Goal: Task Accomplishment & Management: Complete application form

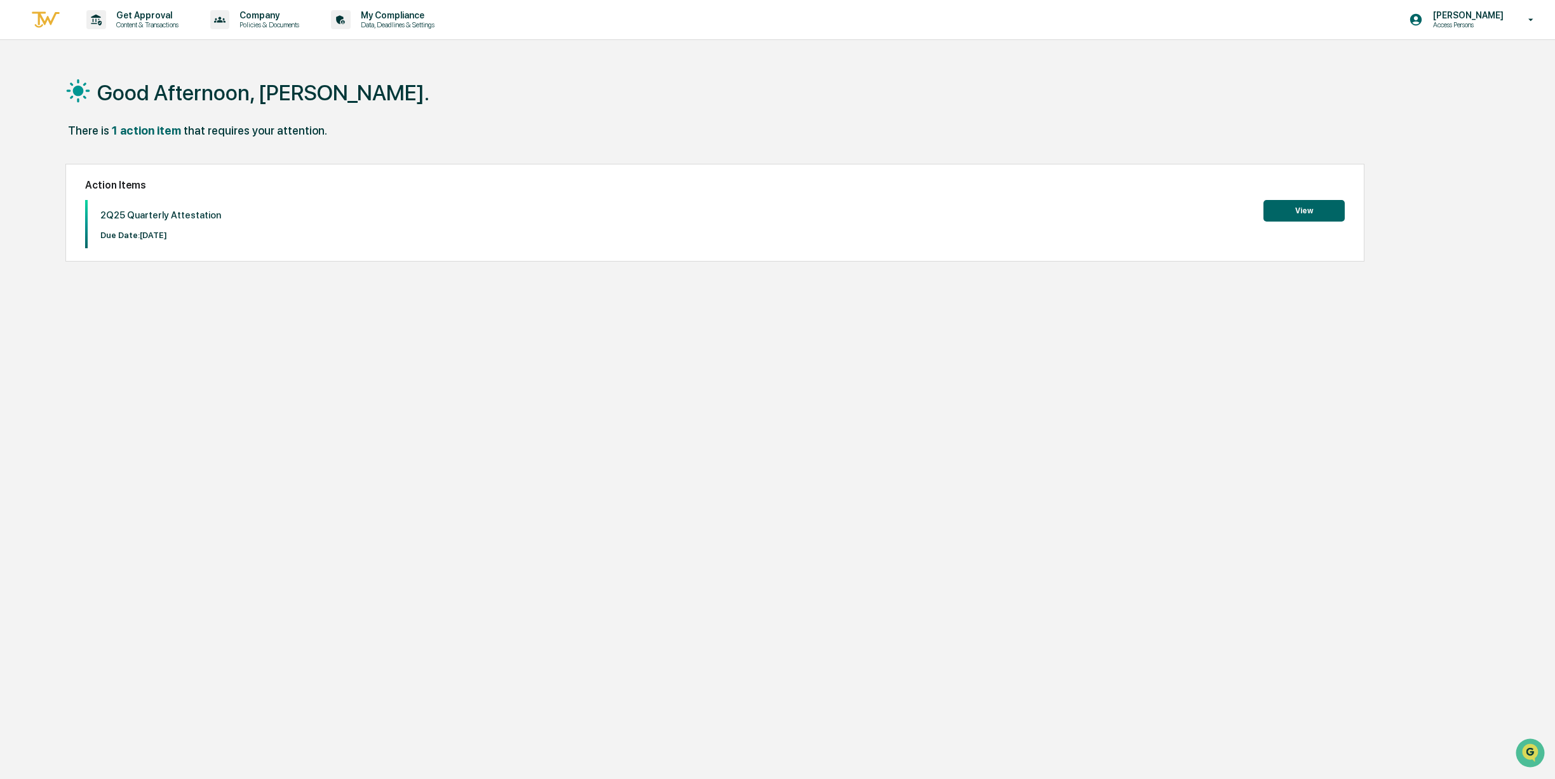
click at [1282, 213] on button "View" at bounding box center [1303, 211] width 81 height 22
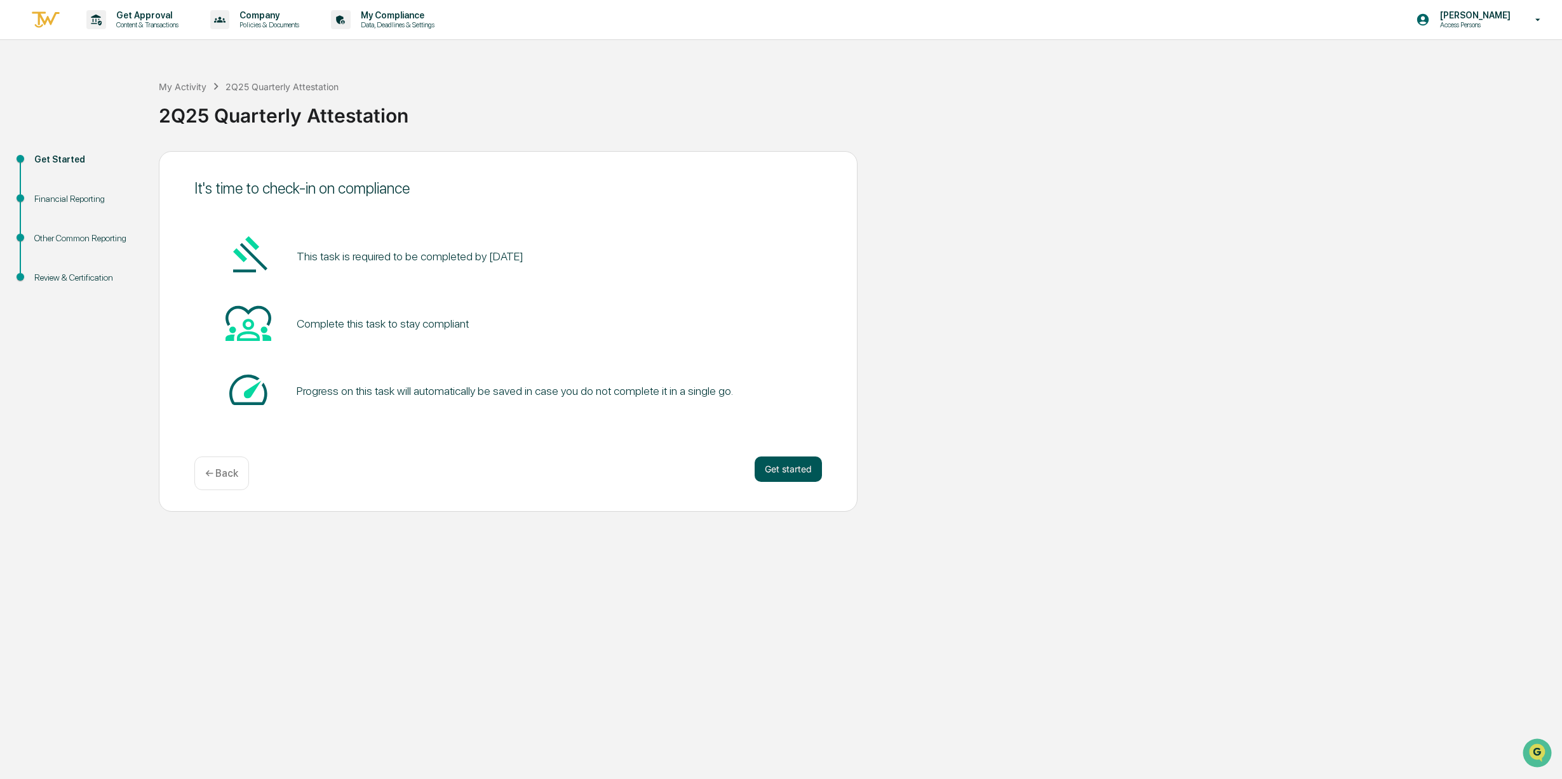
click at [762, 468] on button "Get started" at bounding box center [787, 469] width 67 height 25
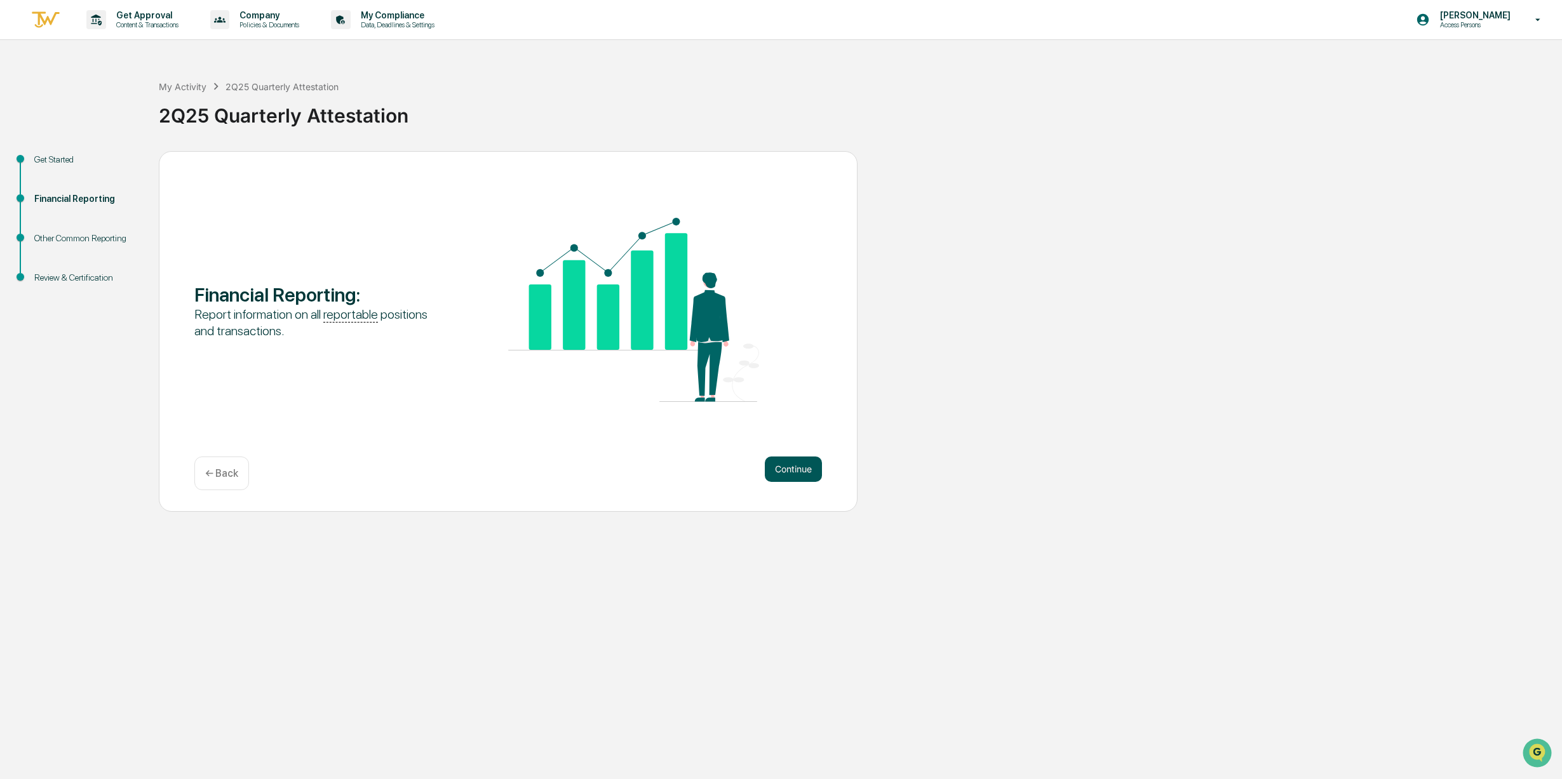
click at [794, 462] on button "Continue" at bounding box center [793, 469] width 57 height 25
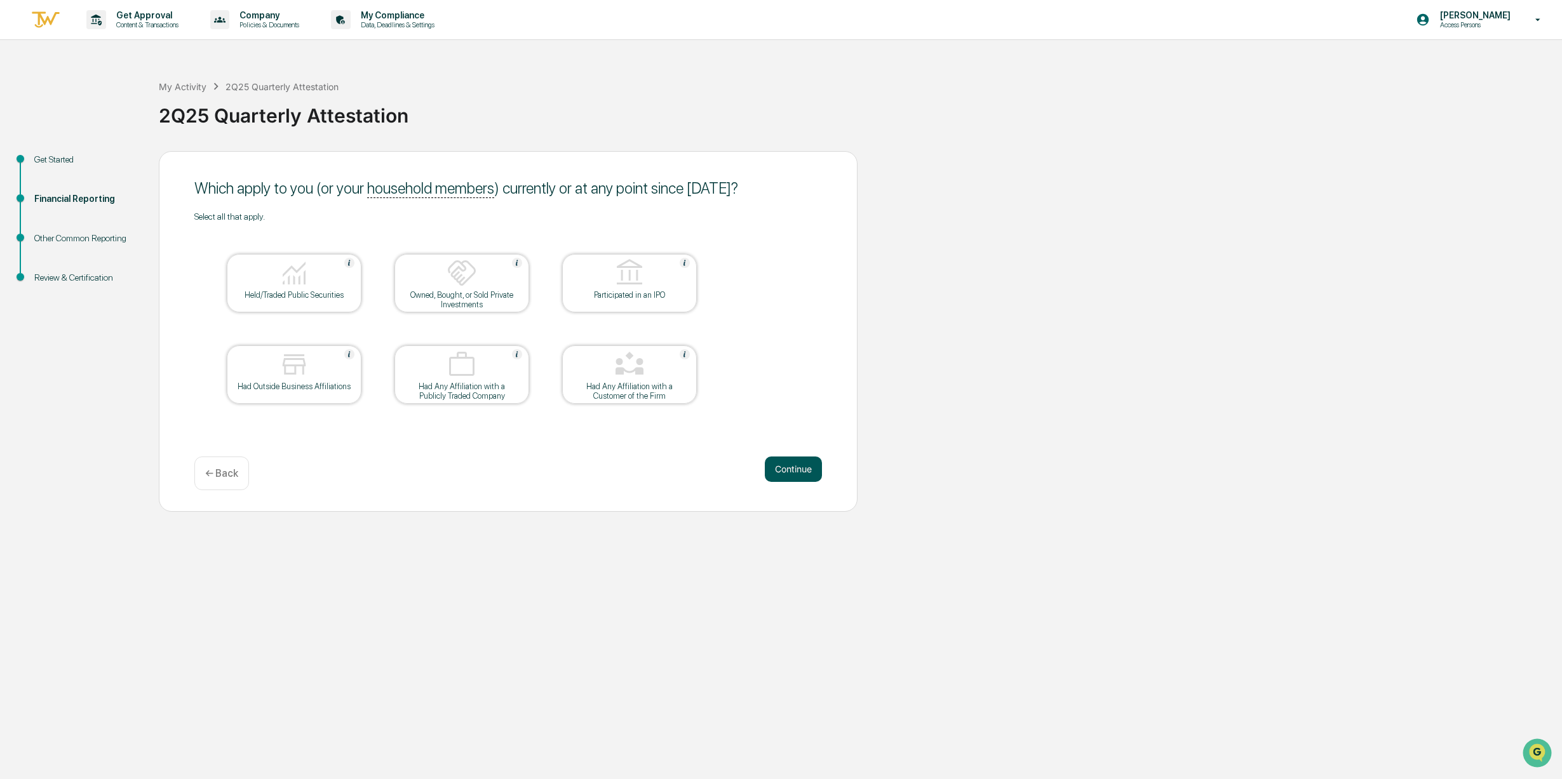
click at [781, 474] on button "Continue" at bounding box center [793, 469] width 57 height 25
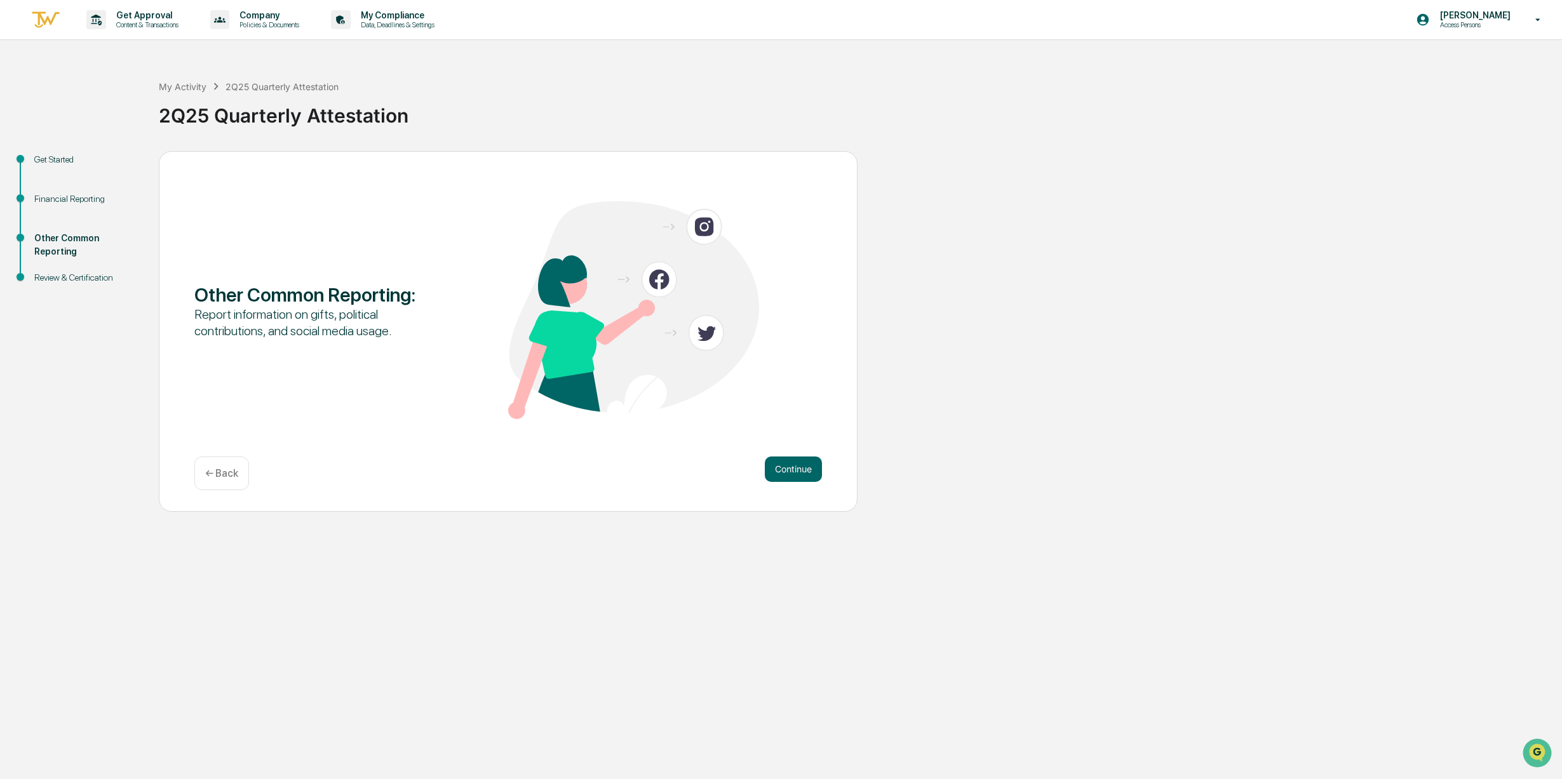
click at [240, 469] on div "← Back" at bounding box center [221, 474] width 55 height 34
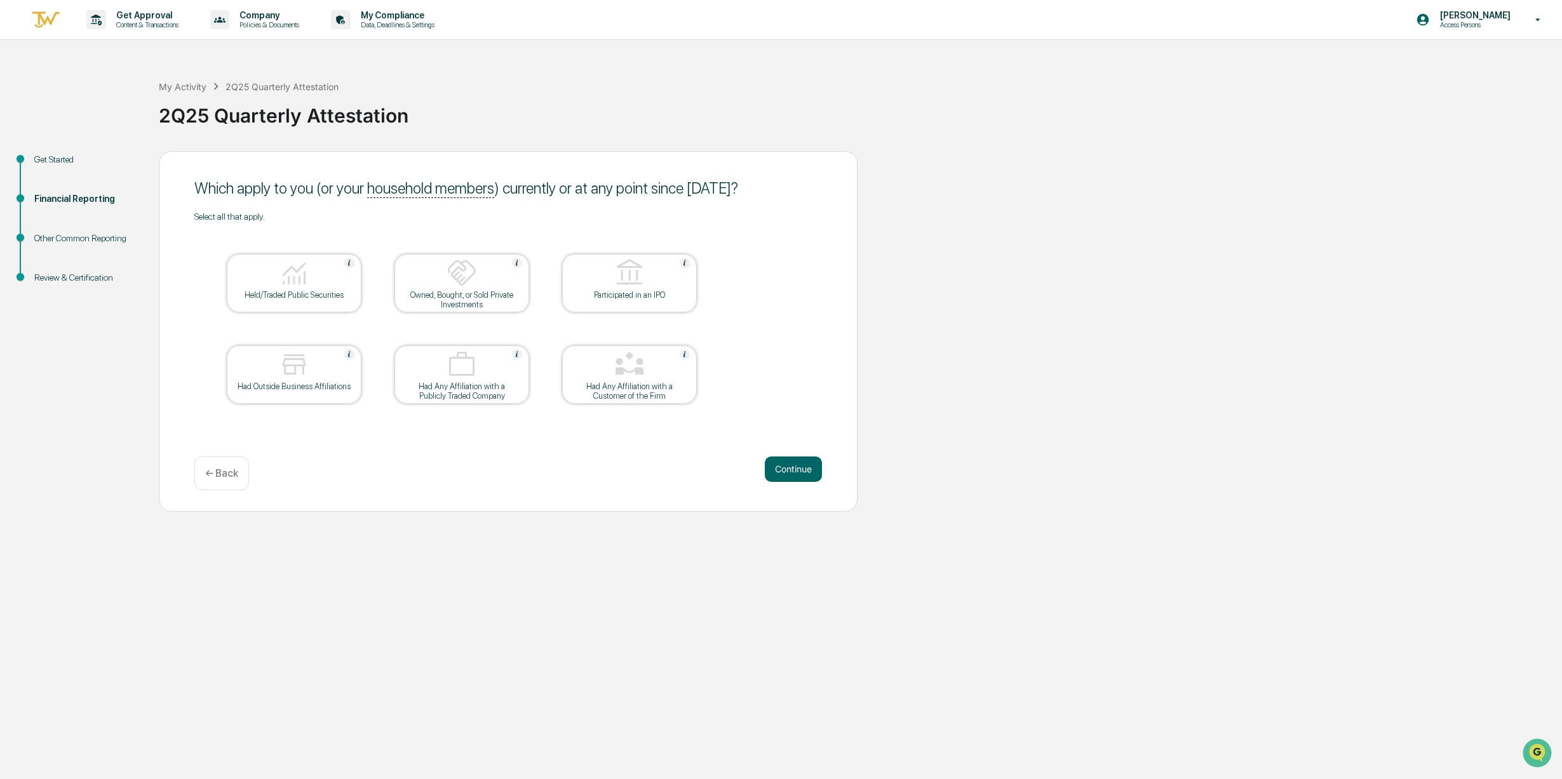
click at [265, 298] on div "Held/Traded Public Securities" at bounding box center [294, 295] width 114 height 10
click at [792, 465] on button "Continue" at bounding box center [793, 469] width 57 height 25
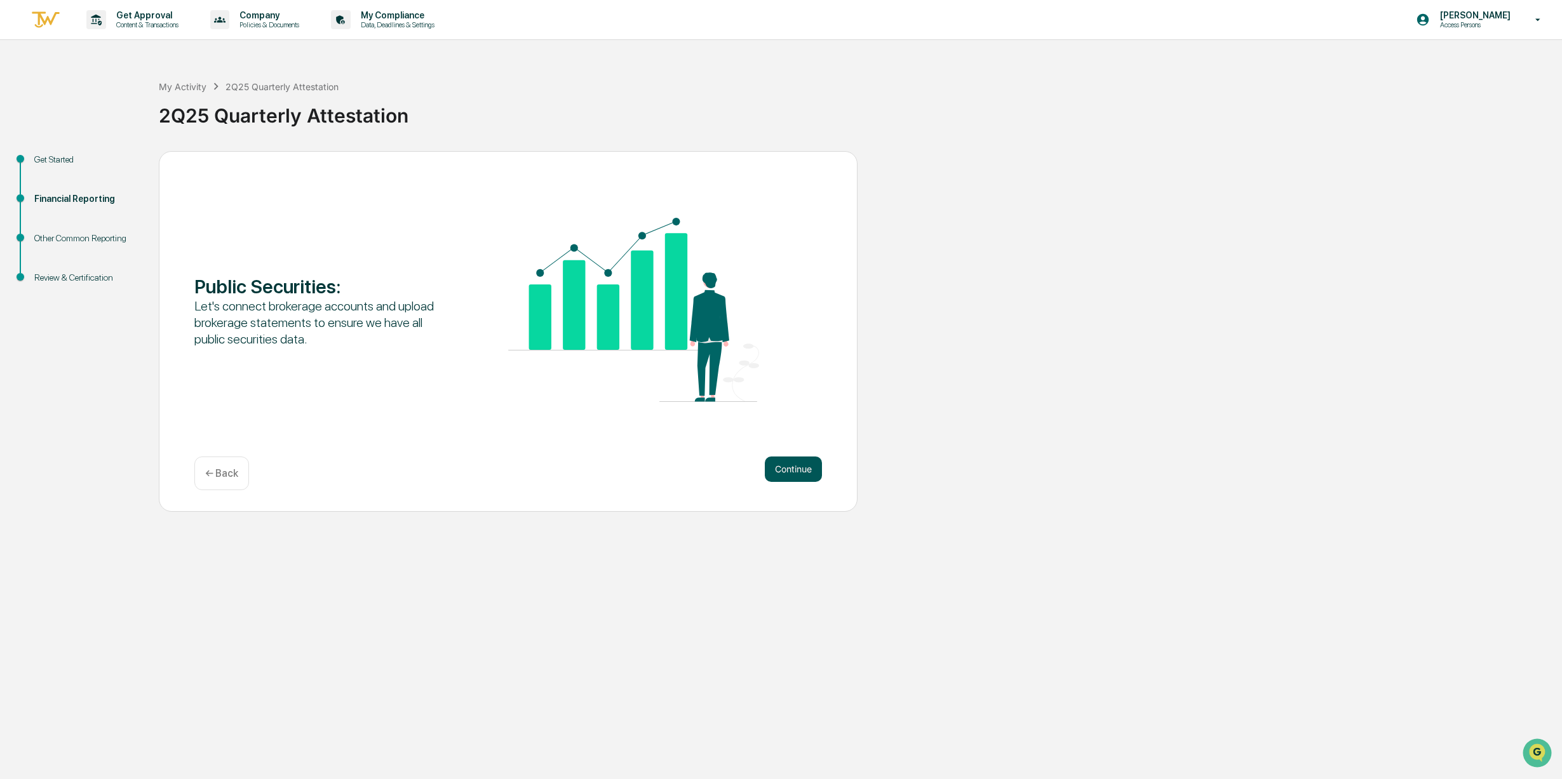
click at [784, 464] on button "Continue" at bounding box center [793, 469] width 57 height 25
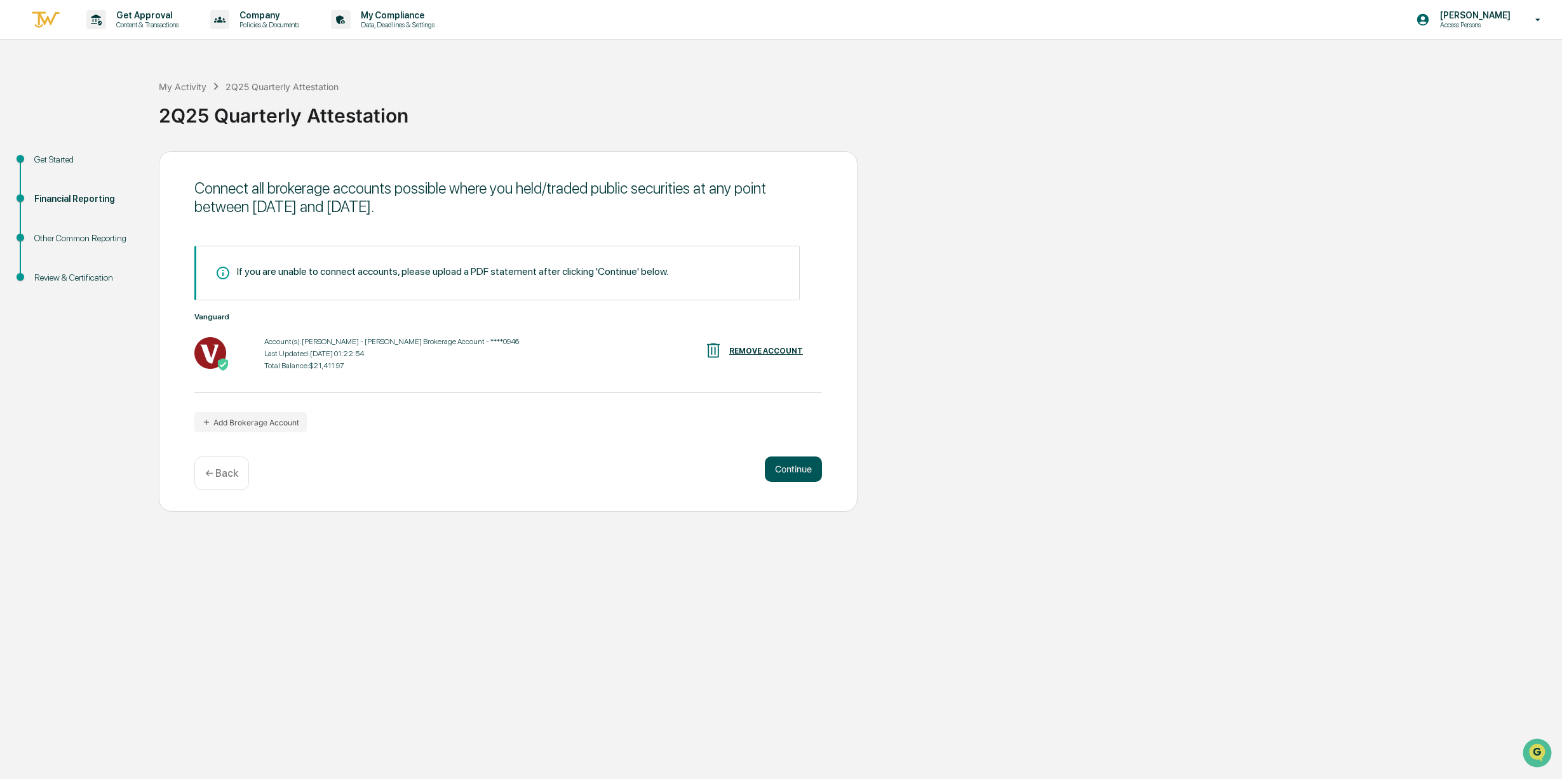
click at [780, 465] on button "Continue" at bounding box center [793, 469] width 57 height 25
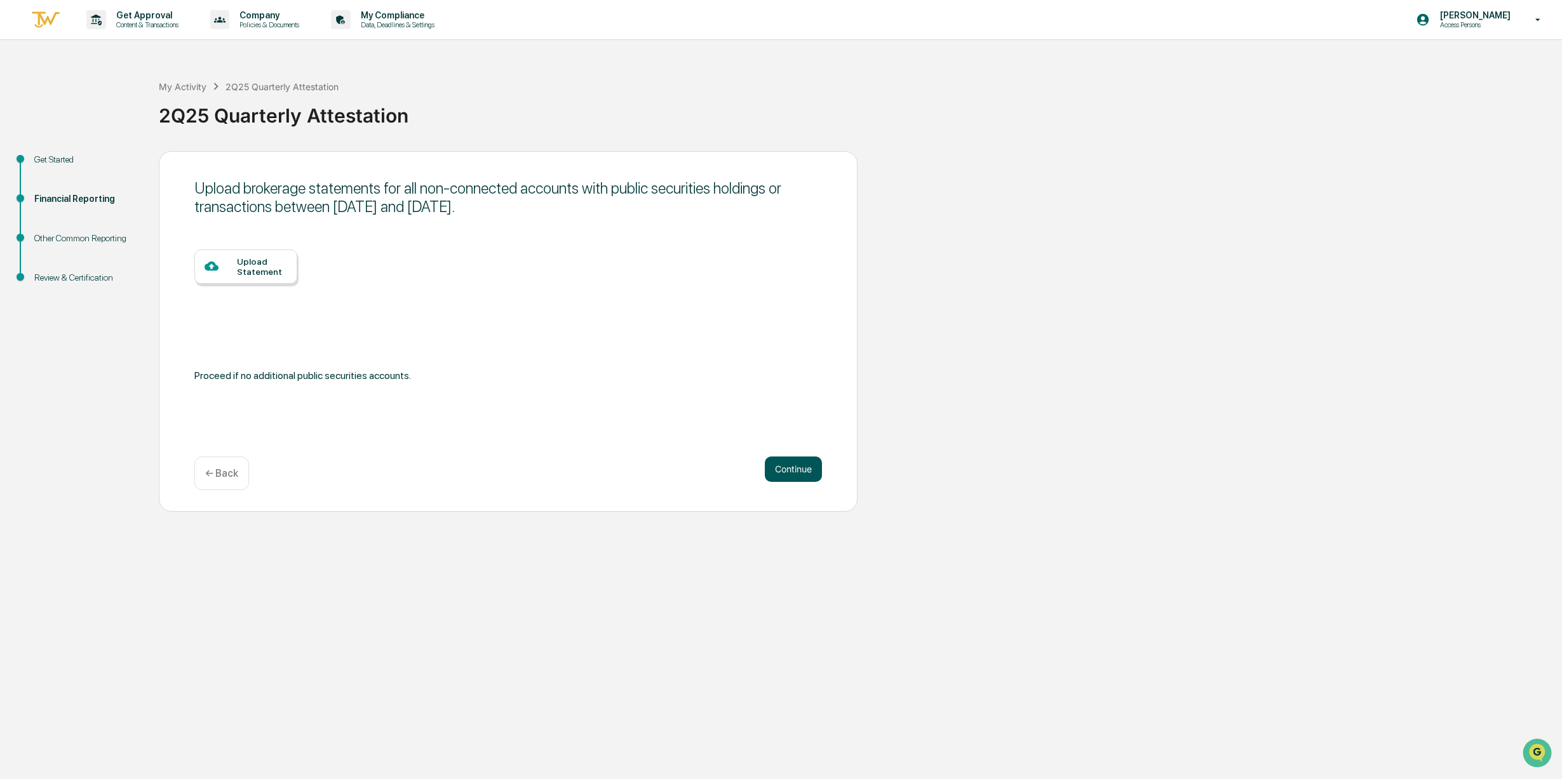
click at [783, 468] on button "Continue" at bounding box center [793, 469] width 57 height 25
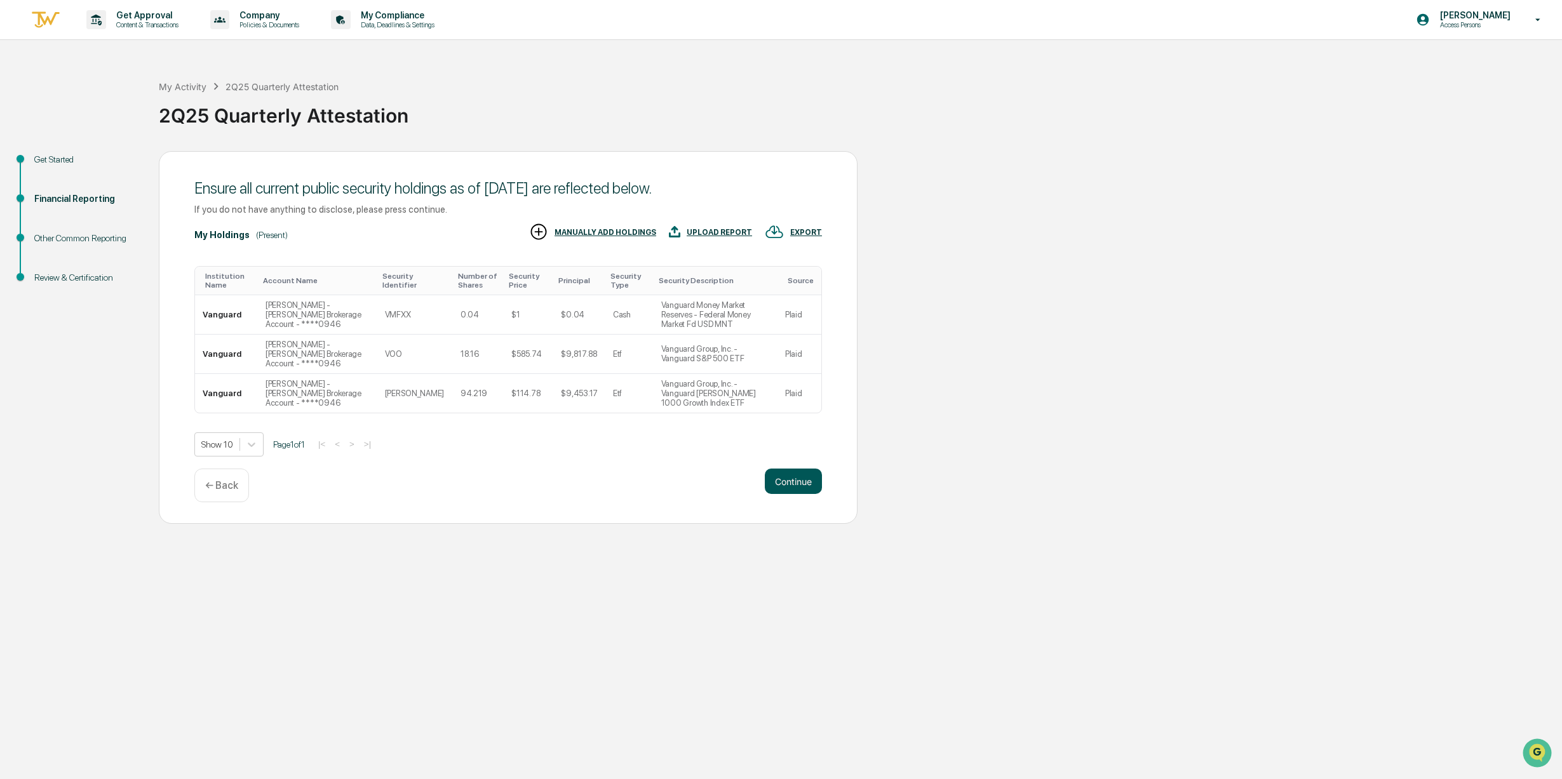
click at [784, 492] on button "Continue" at bounding box center [793, 481] width 57 height 25
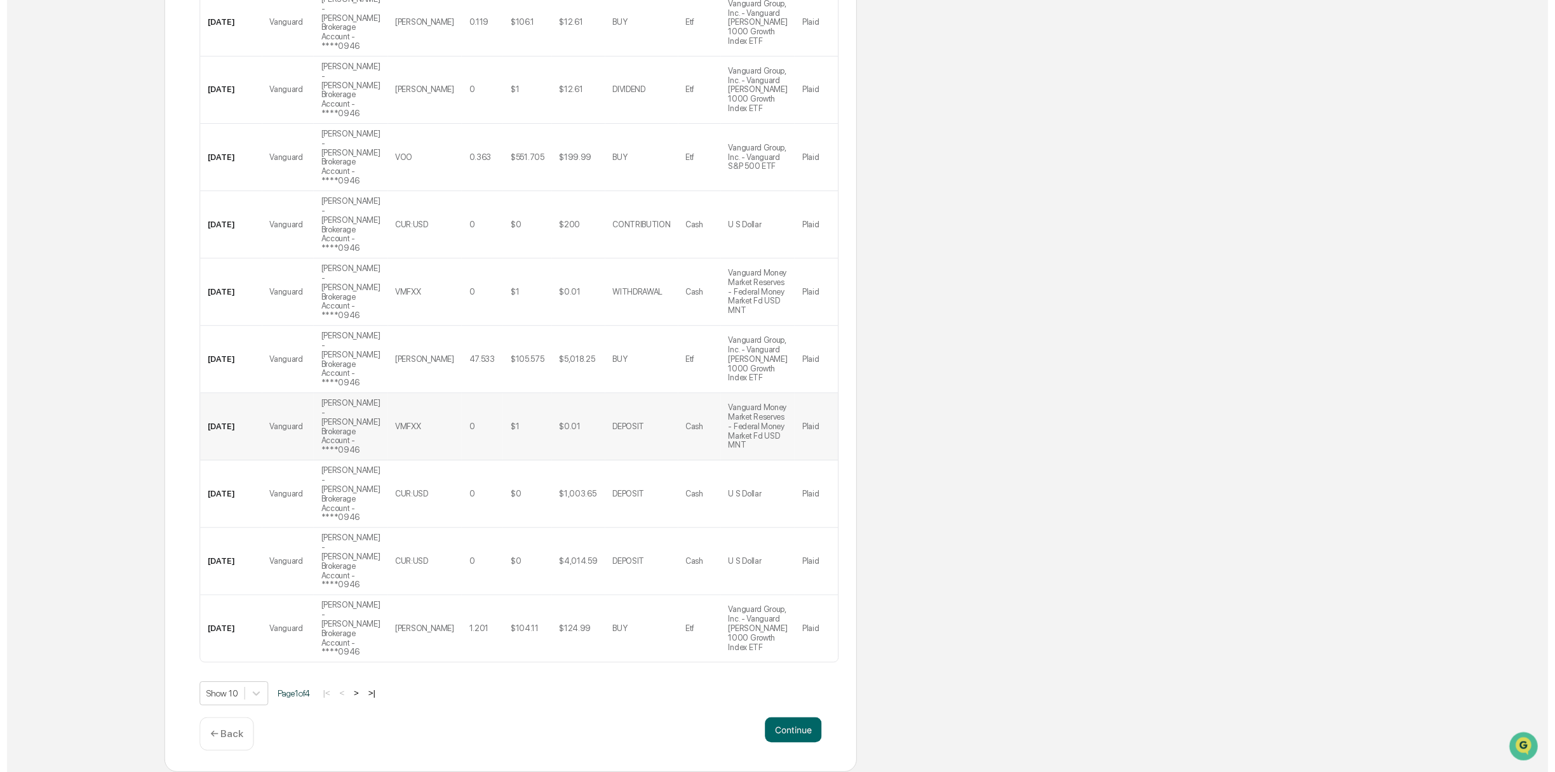
scroll to position [353, 0]
click at [786, 729] on button "Continue" at bounding box center [793, 736] width 57 height 25
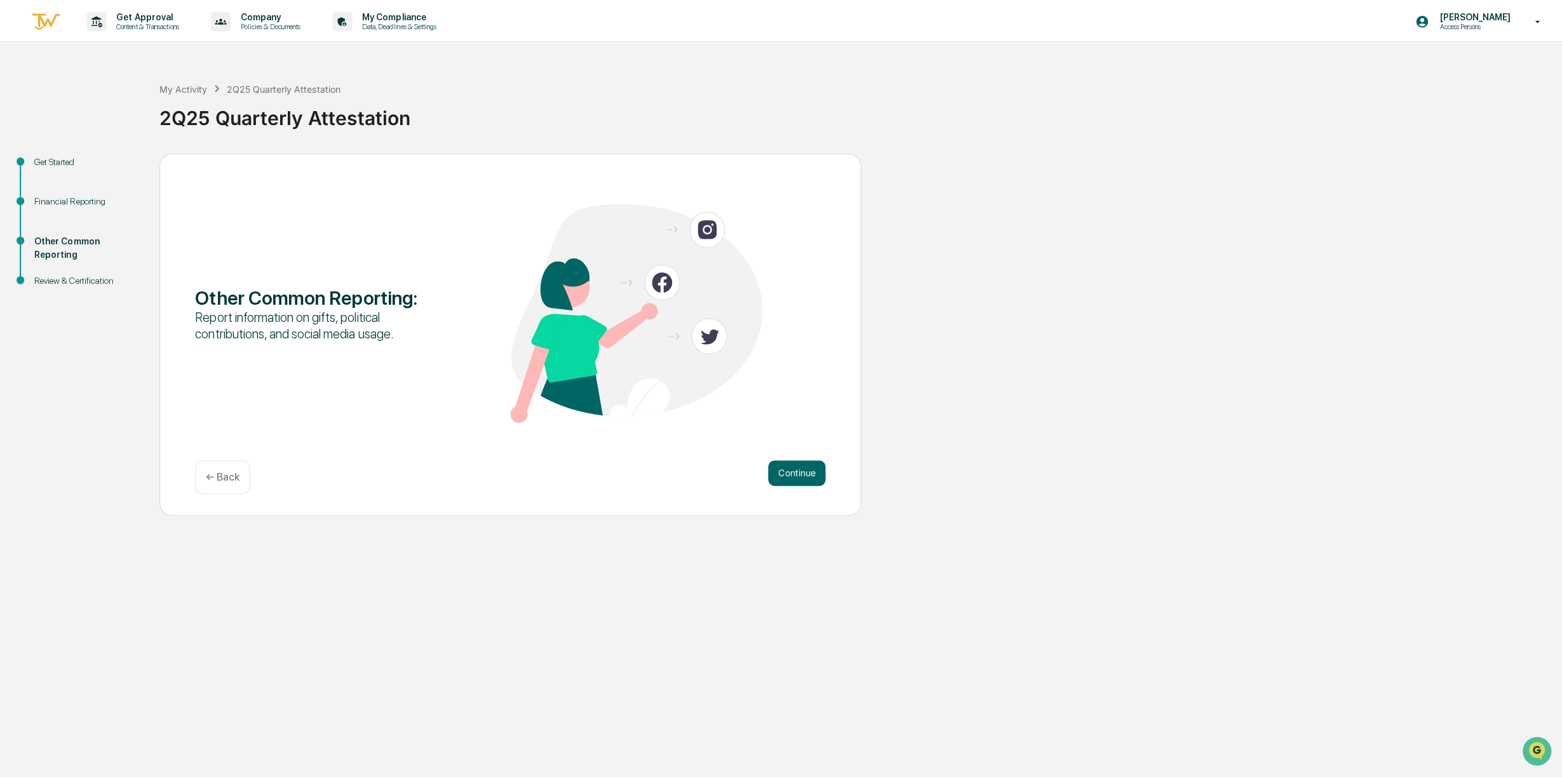
scroll to position [0, 0]
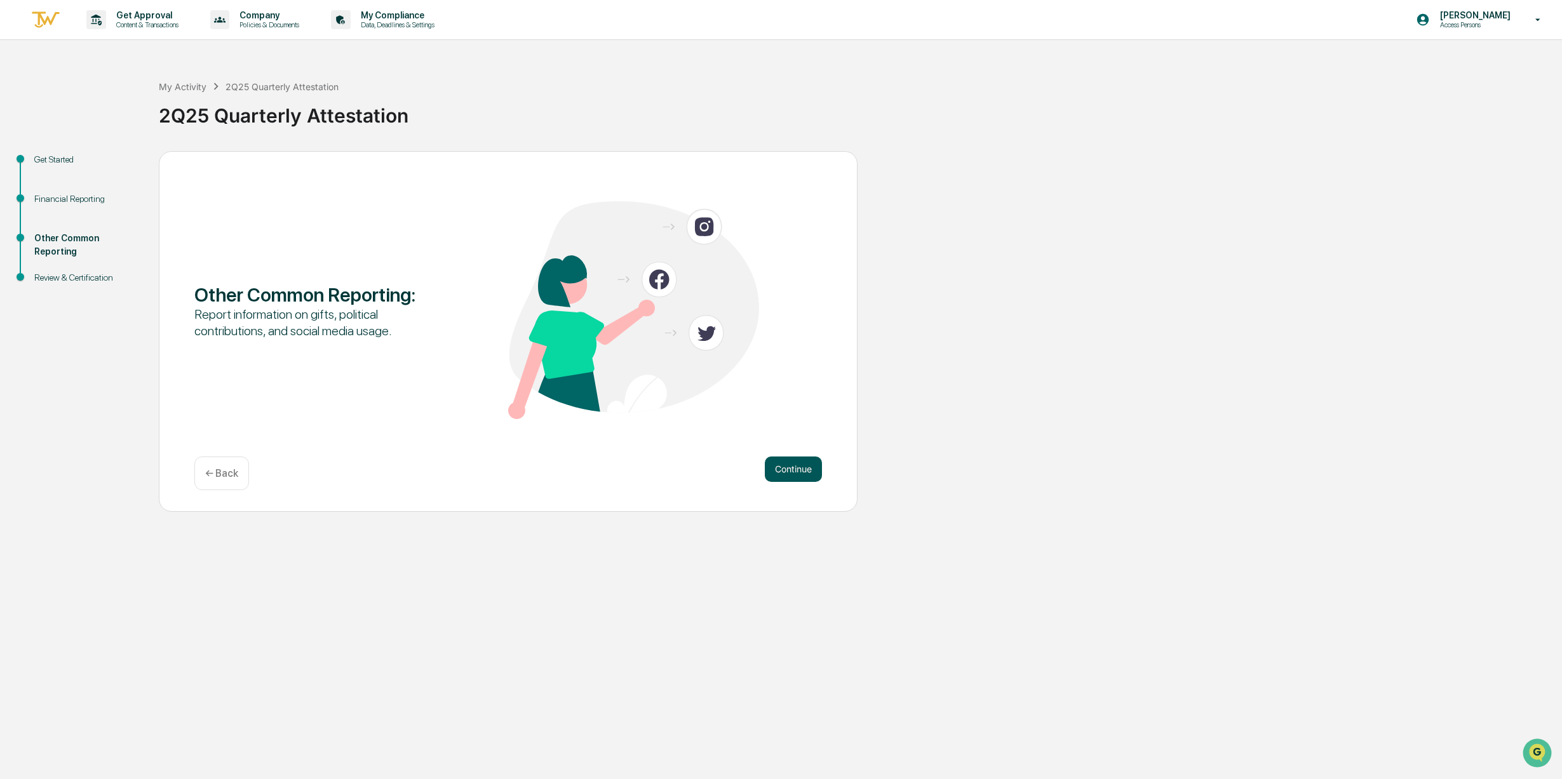
click at [798, 469] on button "Continue" at bounding box center [793, 469] width 57 height 25
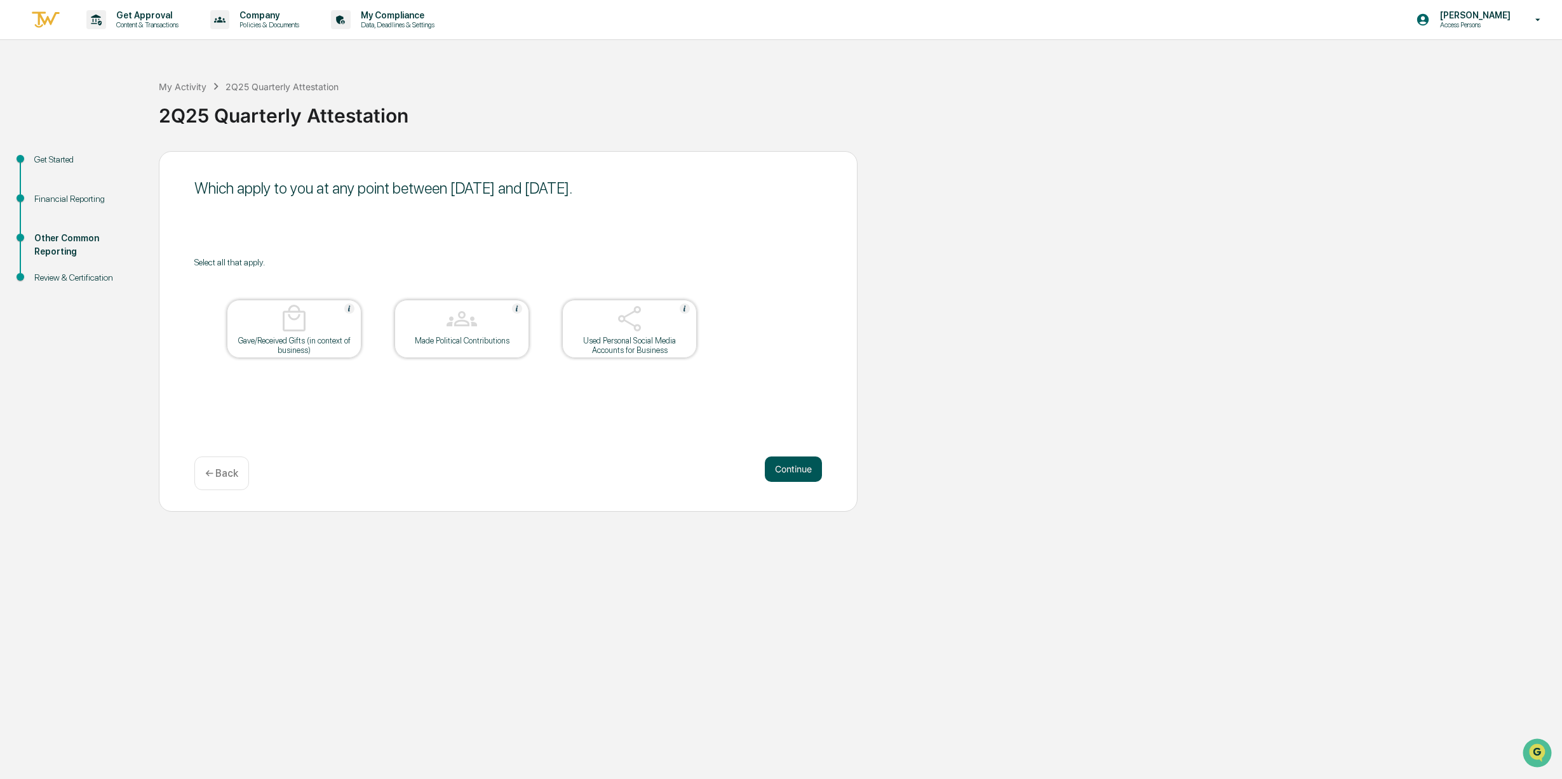
click at [778, 477] on button "Continue" at bounding box center [793, 469] width 57 height 25
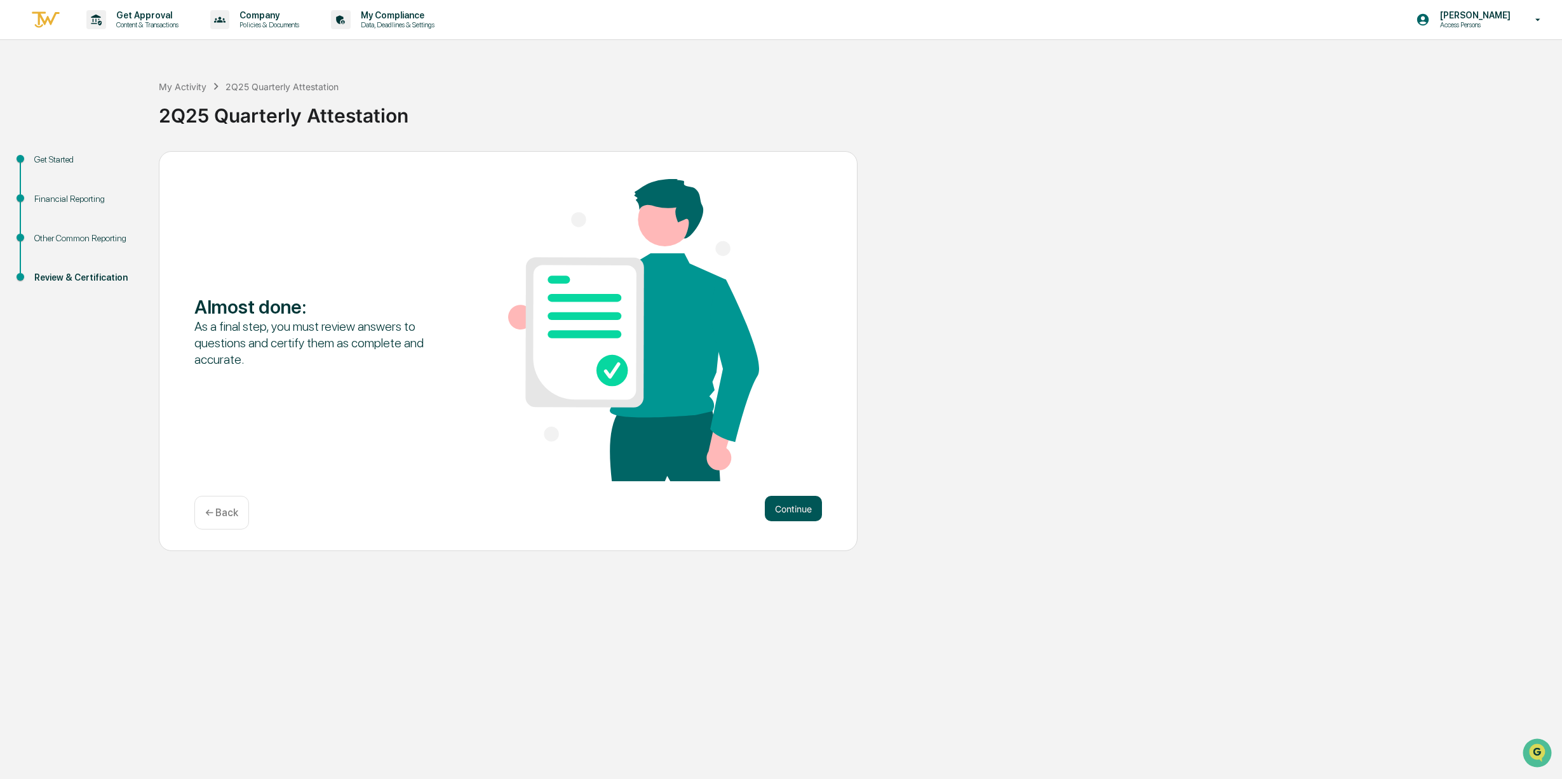
click at [768, 502] on button "Continue" at bounding box center [793, 508] width 57 height 25
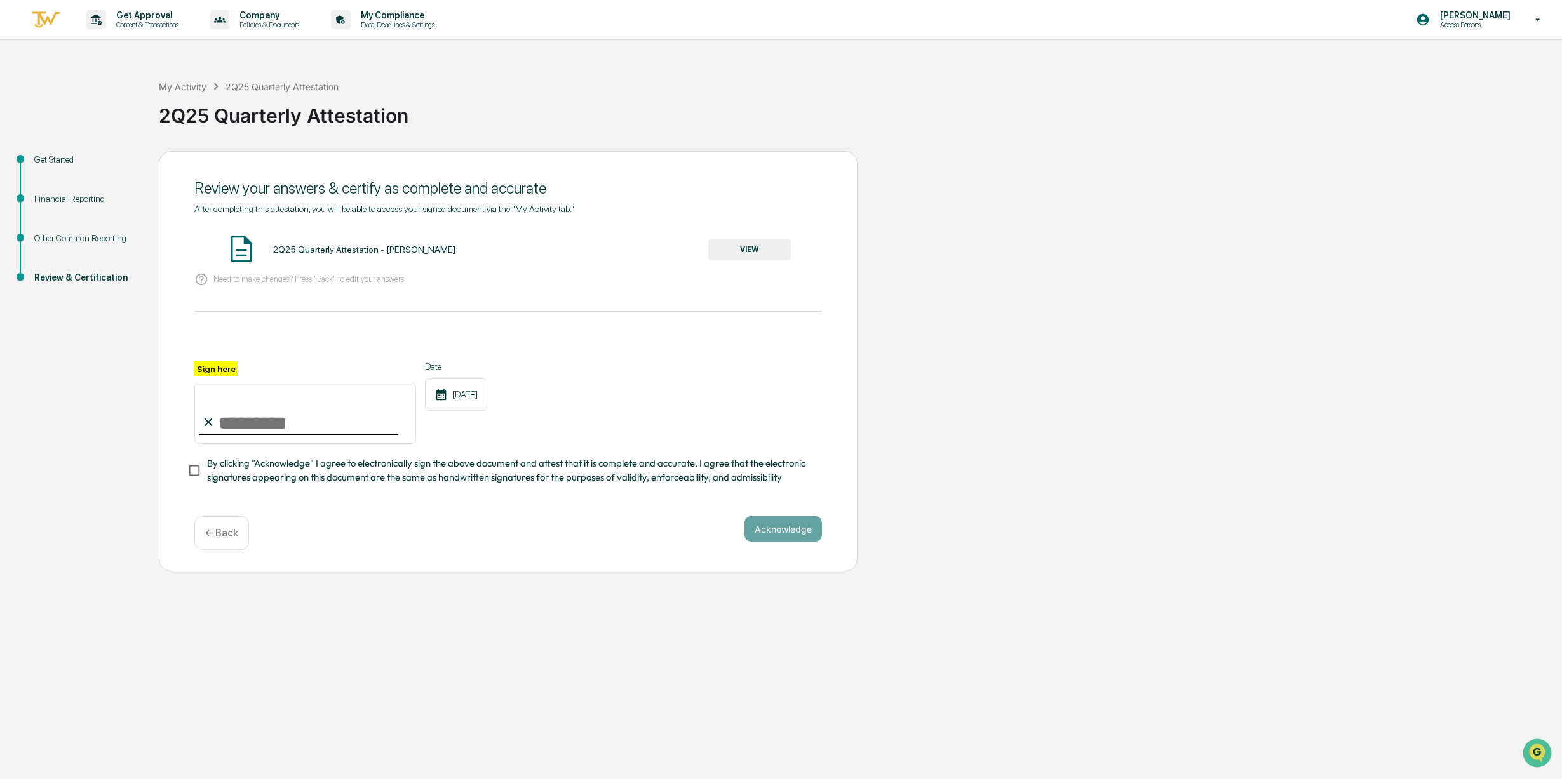
click at [749, 250] on button "VIEW" at bounding box center [749, 250] width 83 height 22
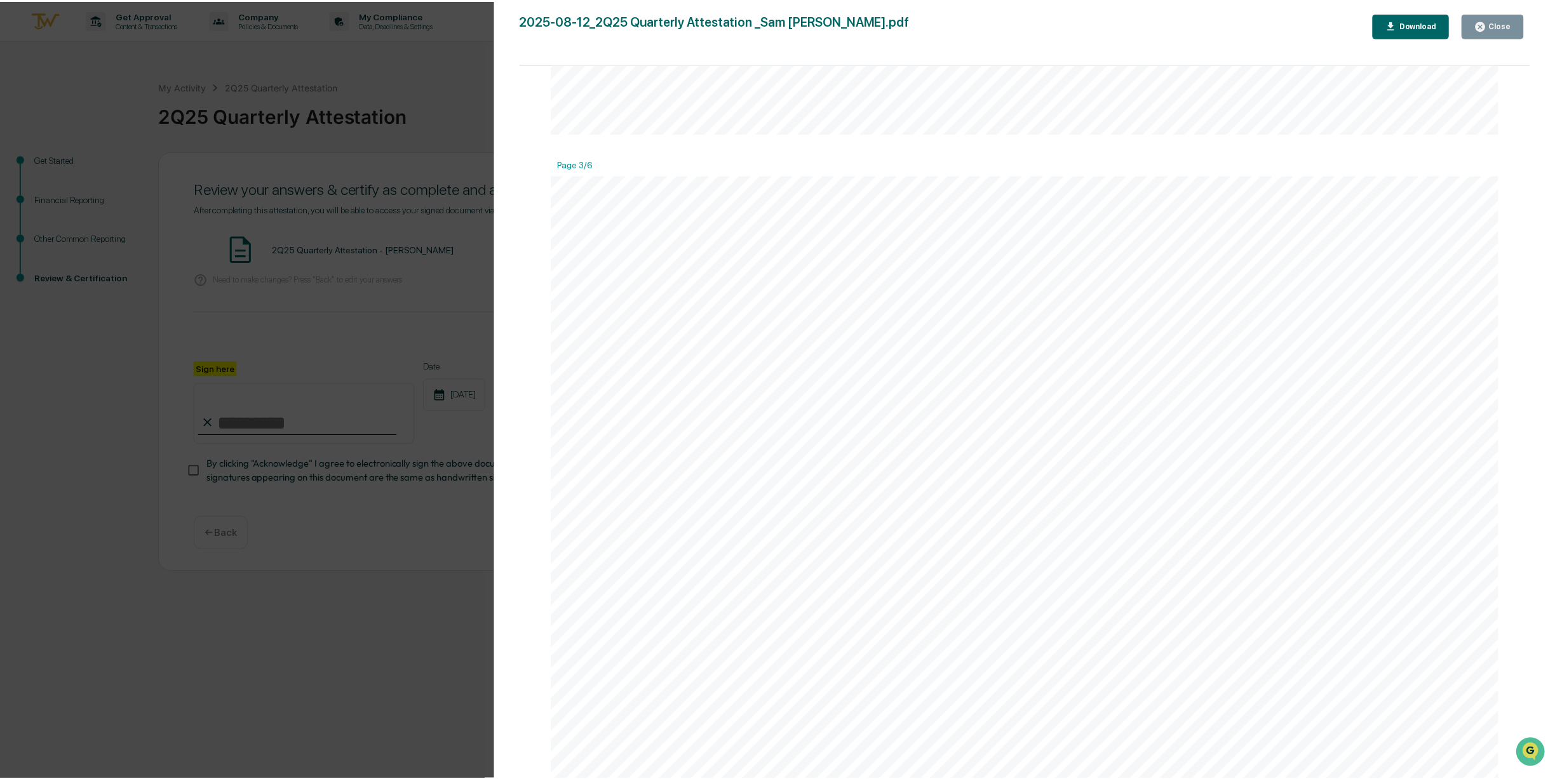
scroll to position [3192, 0]
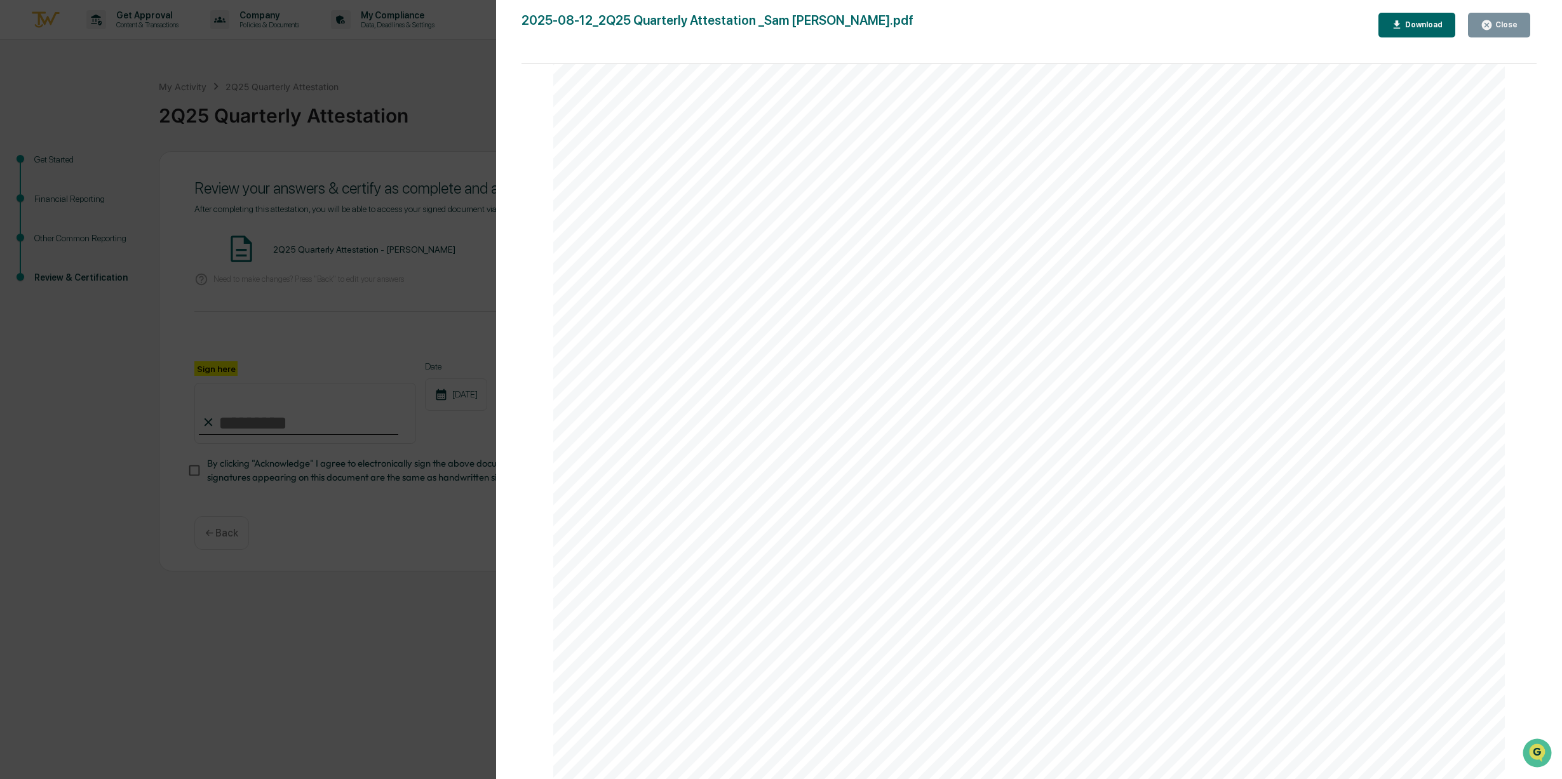
click at [1489, 25] on icon "button" at bounding box center [1487, 25] width 10 height 10
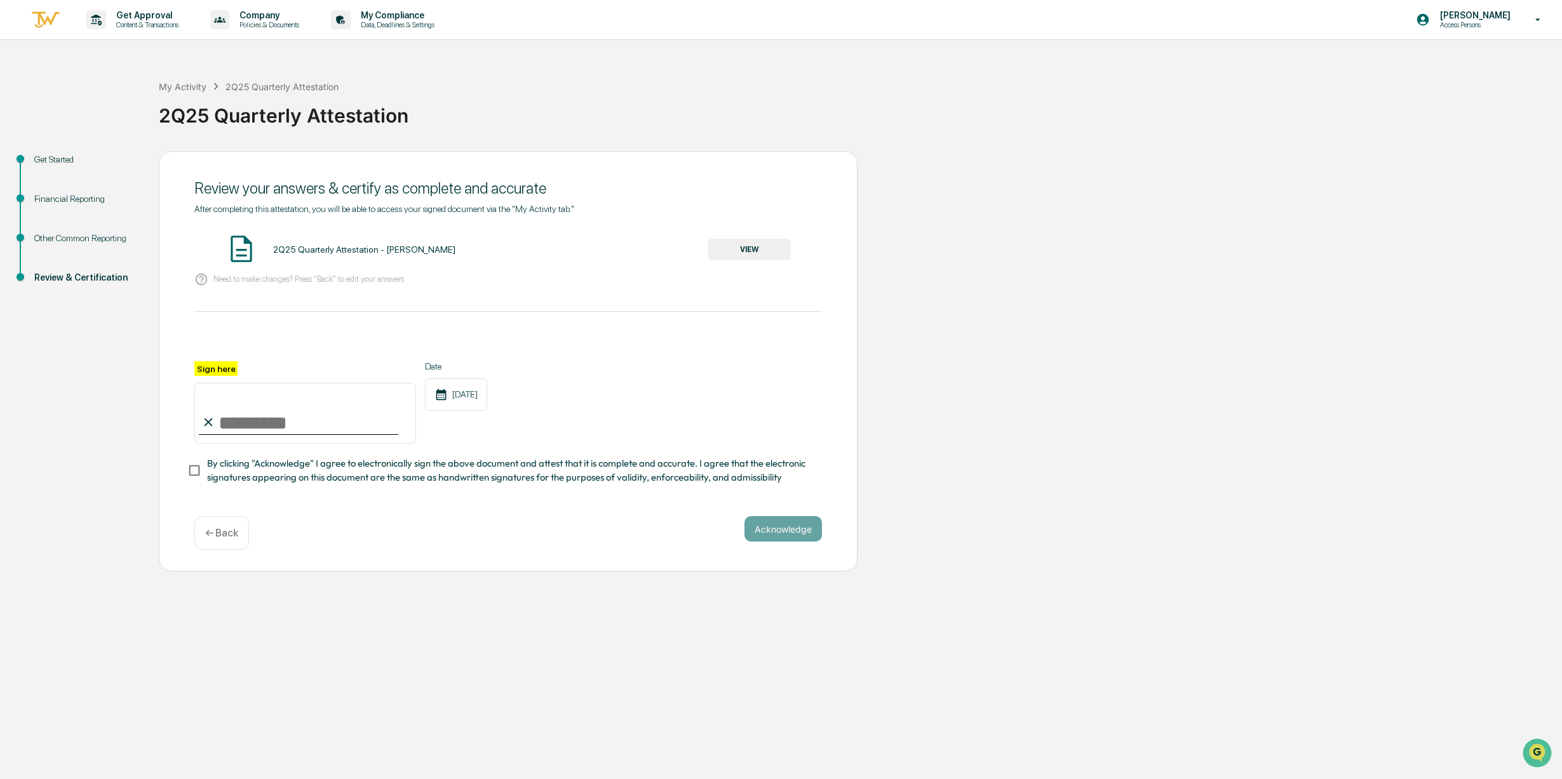
click at [240, 419] on input "Sign here" at bounding box center [305, 413] width 222 height 61
type input "**********"
click at [487, 431] on div "Date [DATE]" at bounding box center [456, 402] width 62 height 83
click at [784, 535] on button "Acknowledge" at bounding box center [782, 528] width 77 height 25
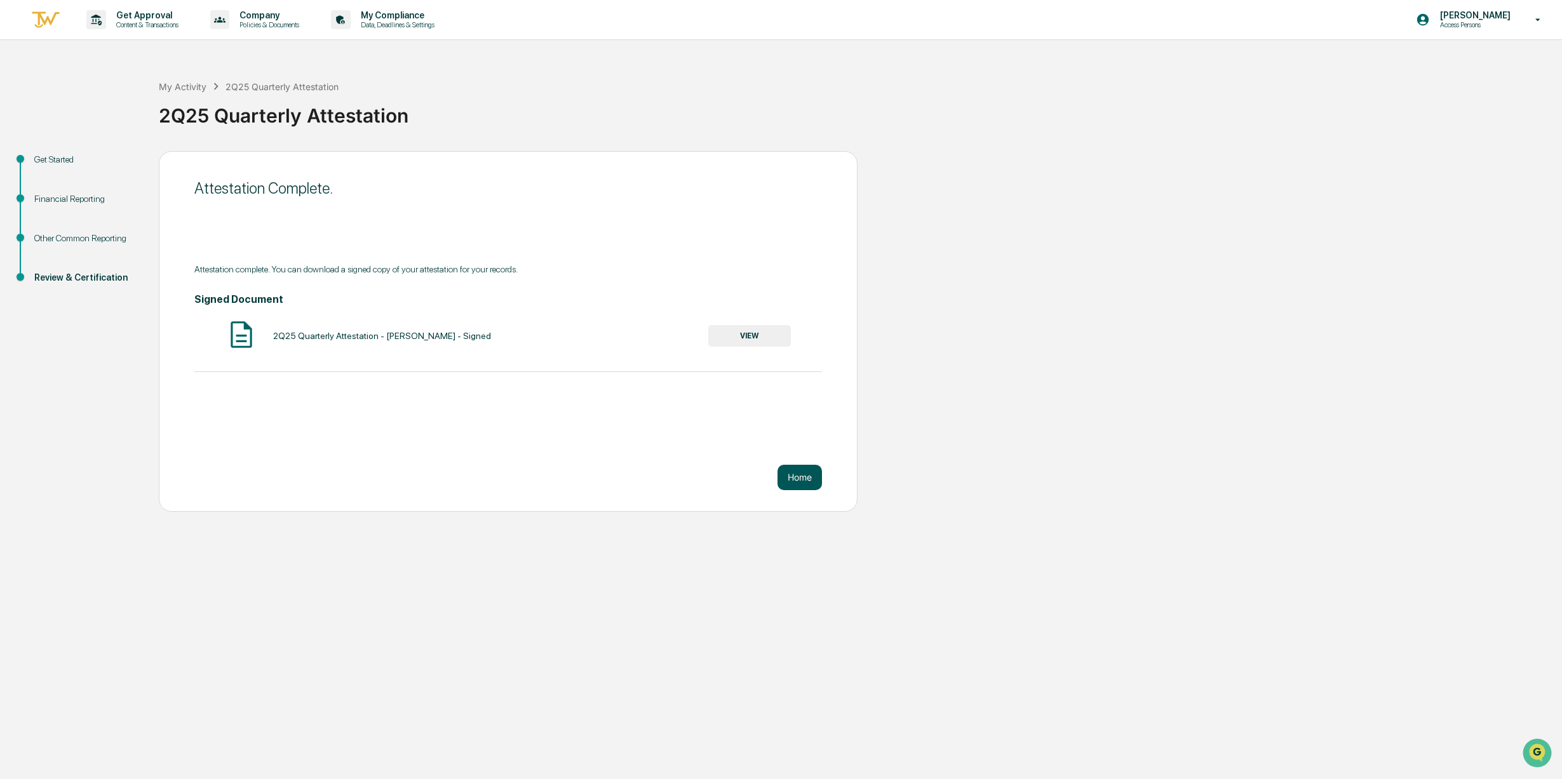
click at [801, 478] on button "Home" at bounding box center [799, 477] width 44 height 25
